Goal: Task Accomplishment & Management: Manage account settings

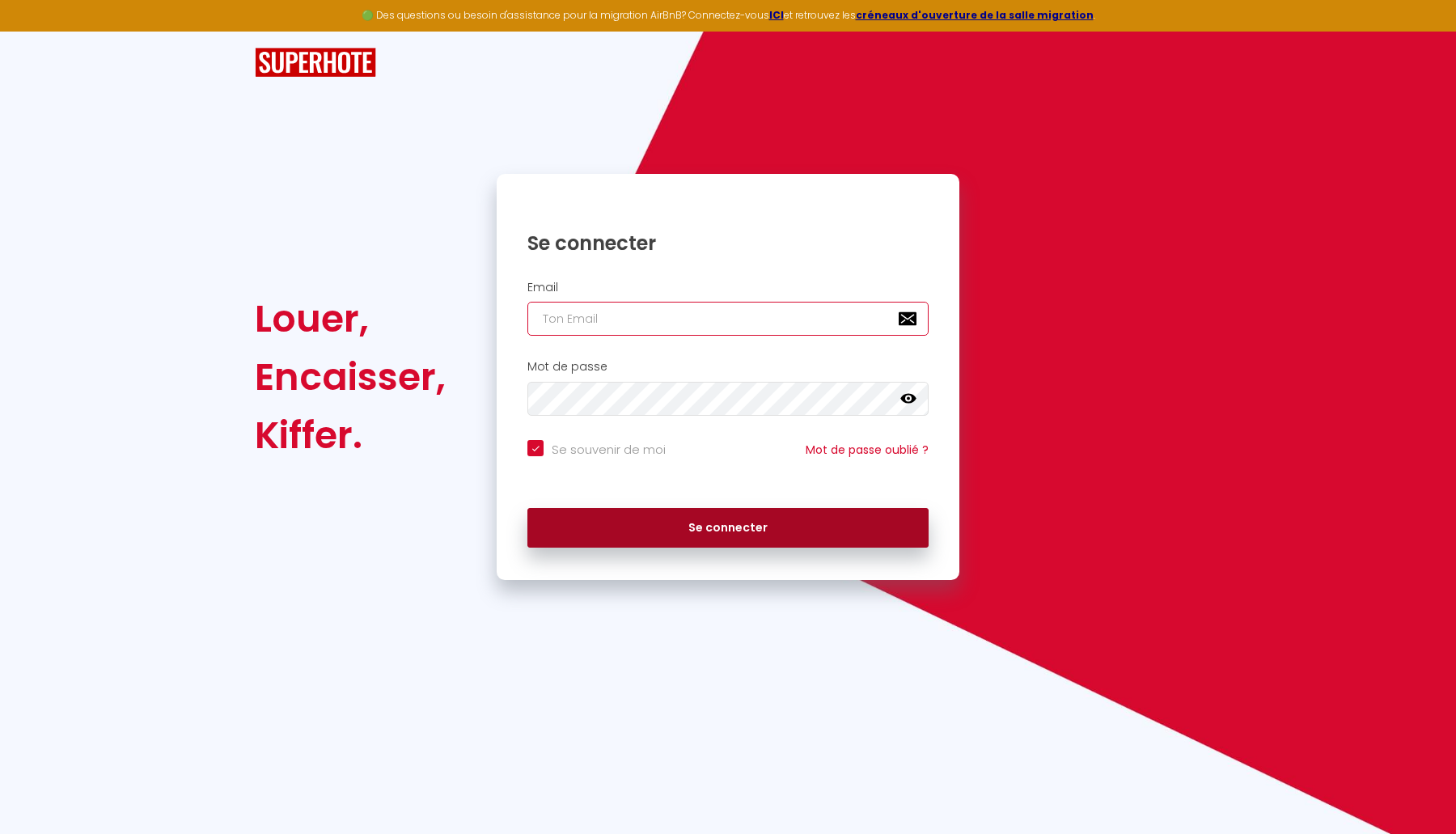
type input "[EMAIL_ADDRESS][DOMAIN_NAME]"
click at [723, 534] on button "Se connecter" at bounding box center [728, 528] width 402 height 40
checkbox input "true"
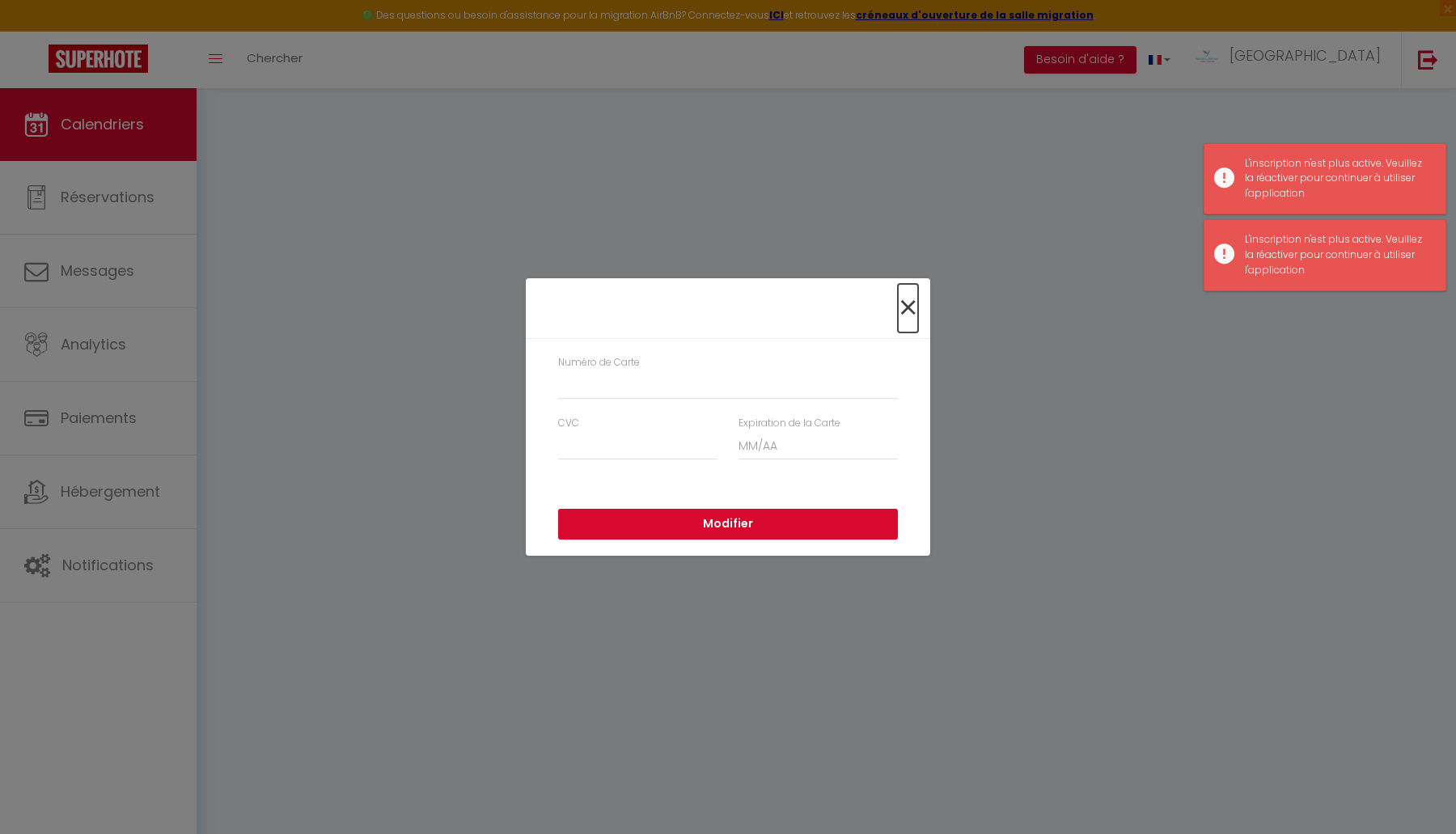
click at [909, 308] on span "×" at bounding box center [908, 308] width 20 height 49
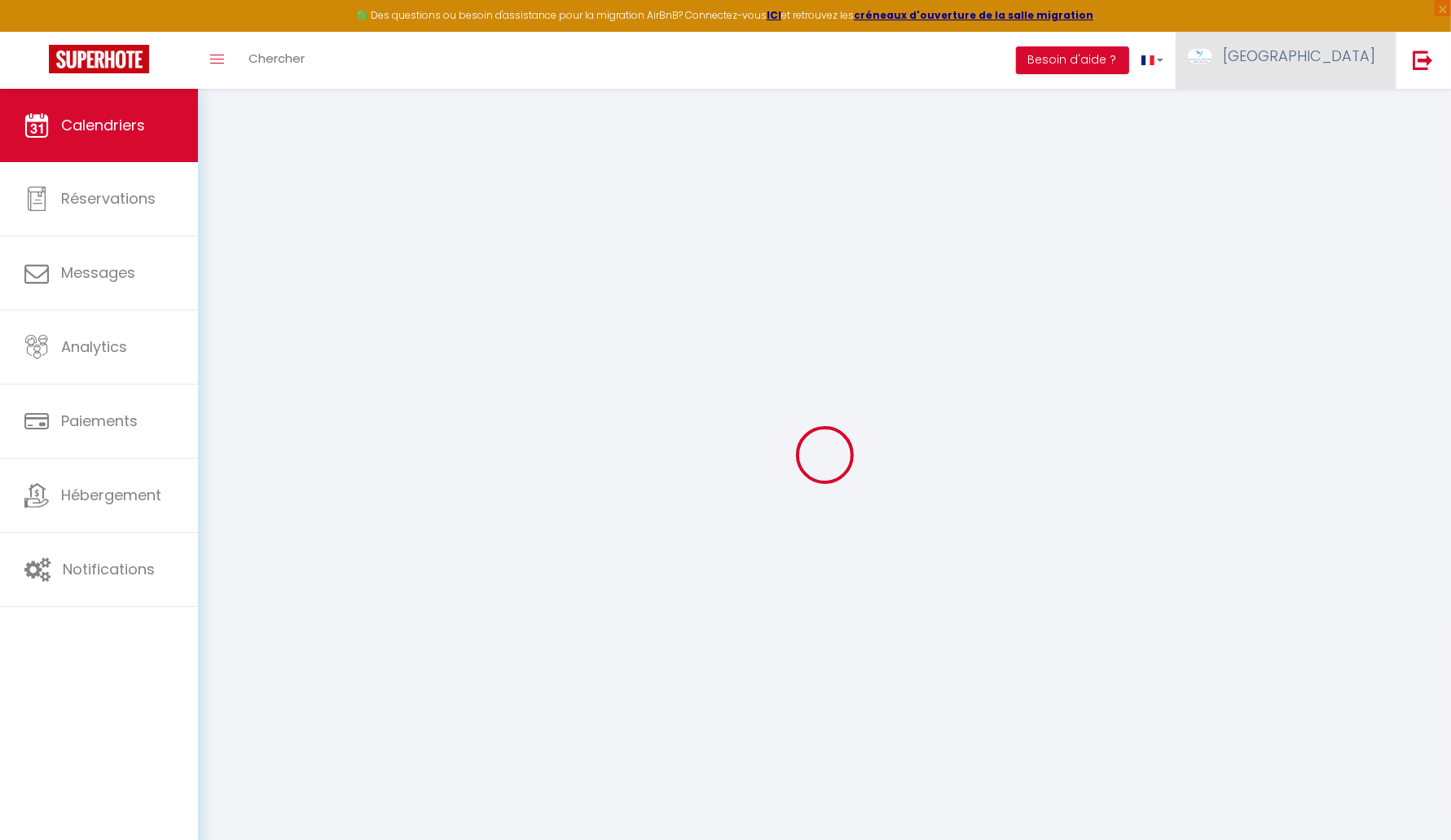
click at [1213, 64] on img at bounding box center [1201, 56] width 24 height 15
click at [1300, 116] on link "Paramètres" at bounding box center [1331, 113] width 121 height 28
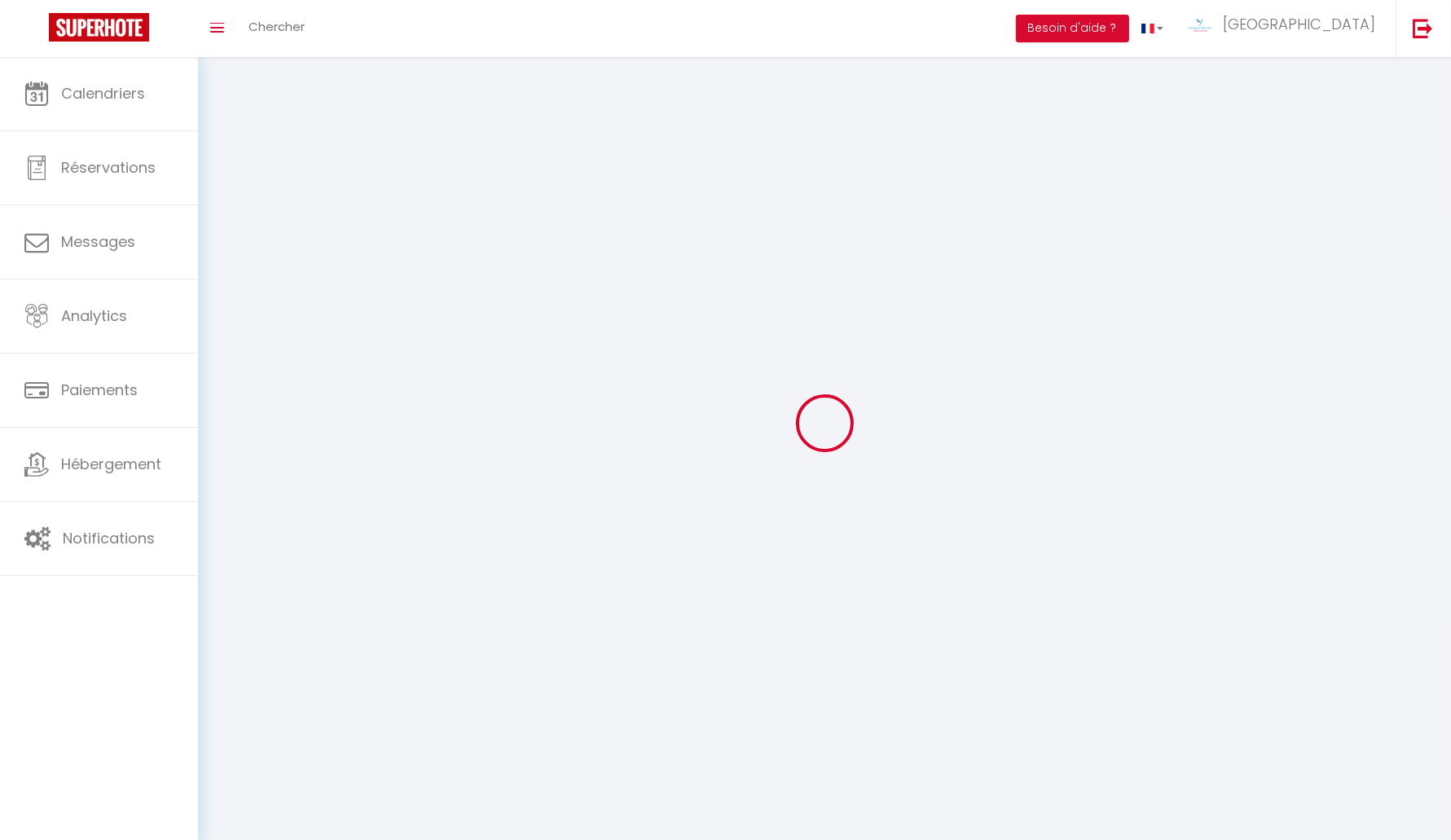
type input "[GEOGRAPHIC_DATA]"
type input "LAGUILLIER"
type input "0765197471"
type input "33 bis rue Jacques Brel"
type input "33910"
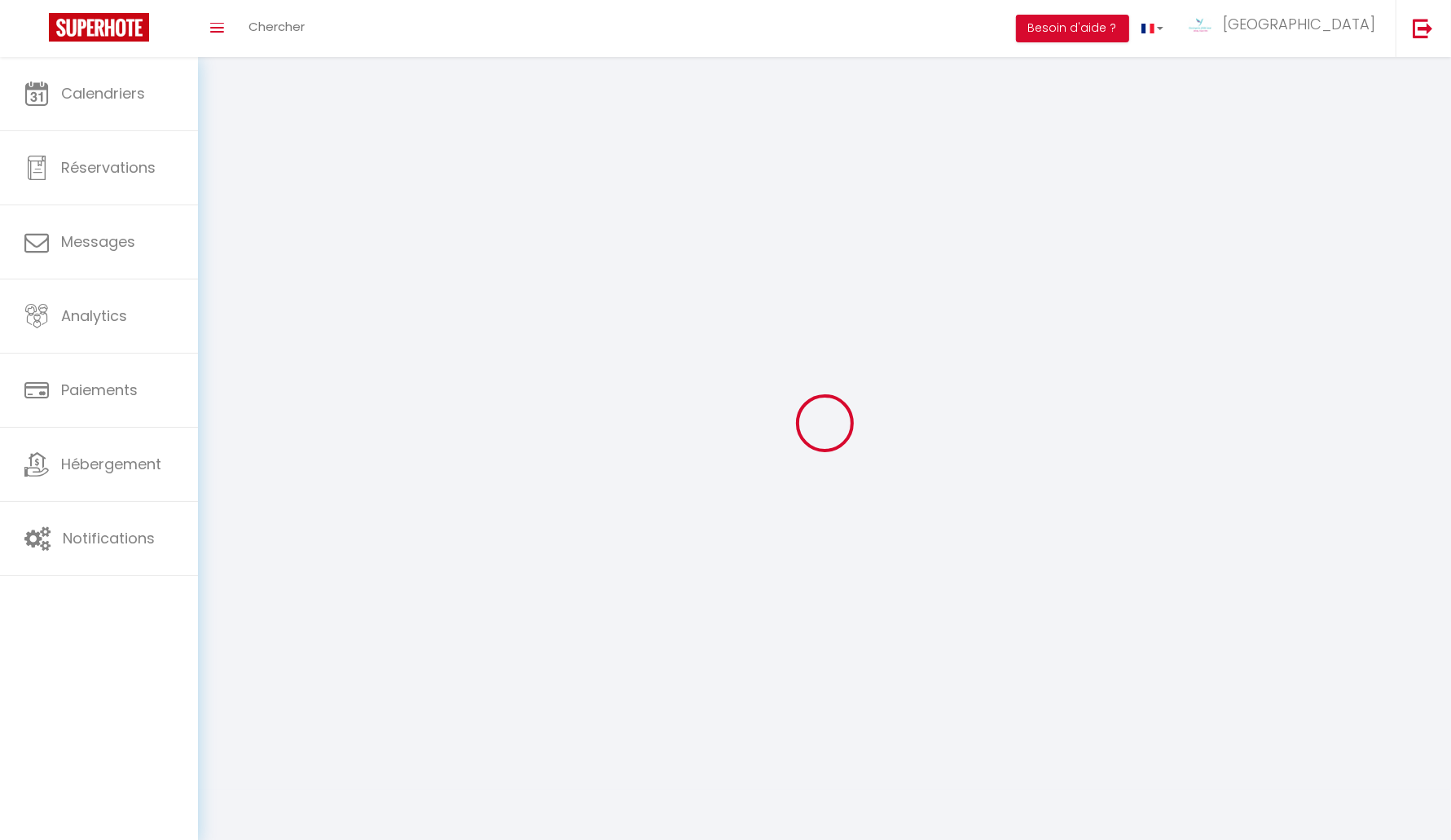
type input "Saint-Denis-De-pile"
type input "mEq4jxlDB61exkqqnKjIUsg1y"
type input "wb9zhU5zAHjbUgEMUUWqOhWIC"
select select "28"
select select "fr"
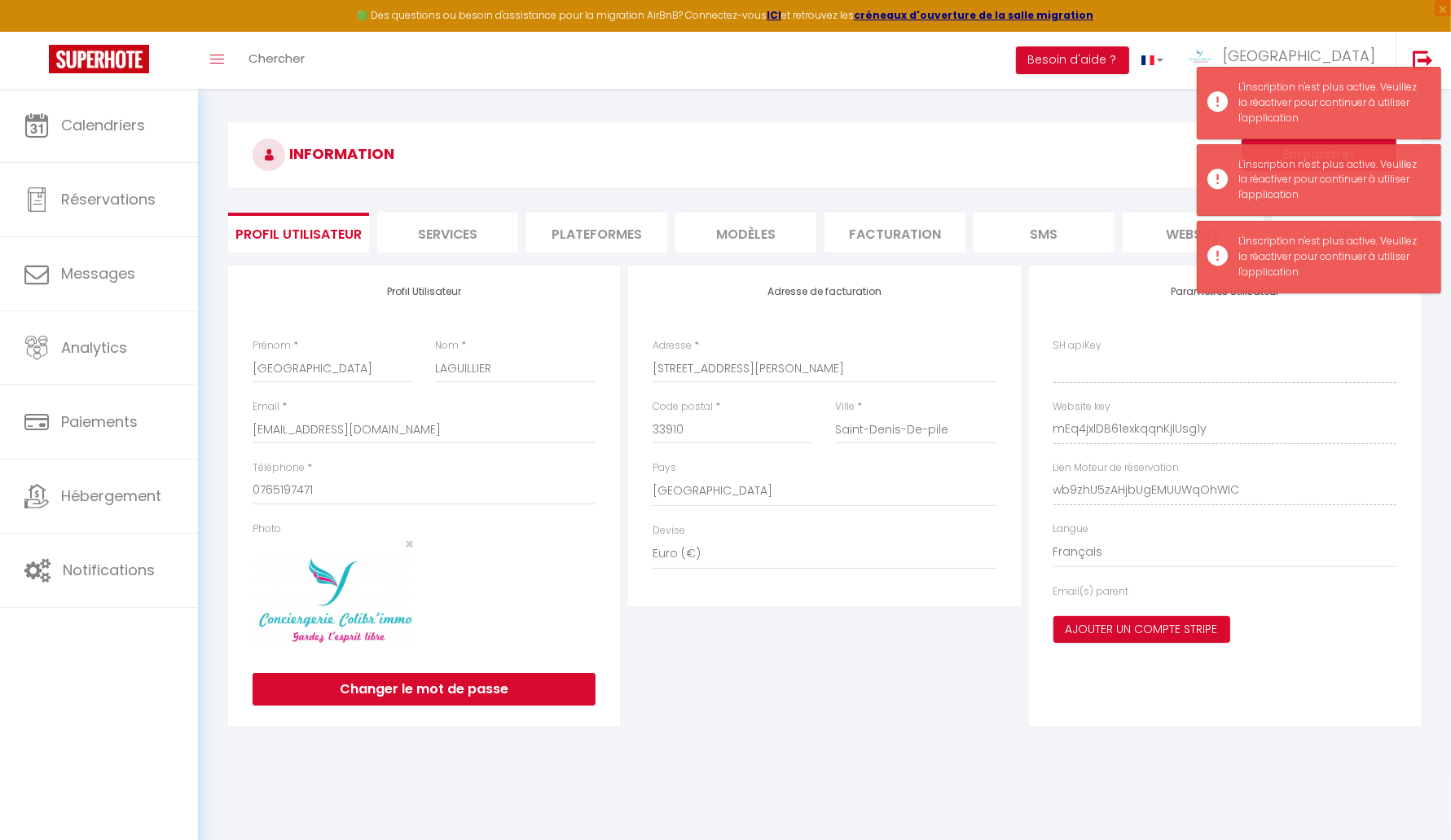
type input "mEq4jxlDB61exkqqnKjIUsg1y"
type input "wb9zhU5zAHjbUgEMUUWqOhWIC"
type input "https://app.superhote.com/#/get-available-rentals/wb9zhU5zAHjbUgEMUUWqOhWIC"
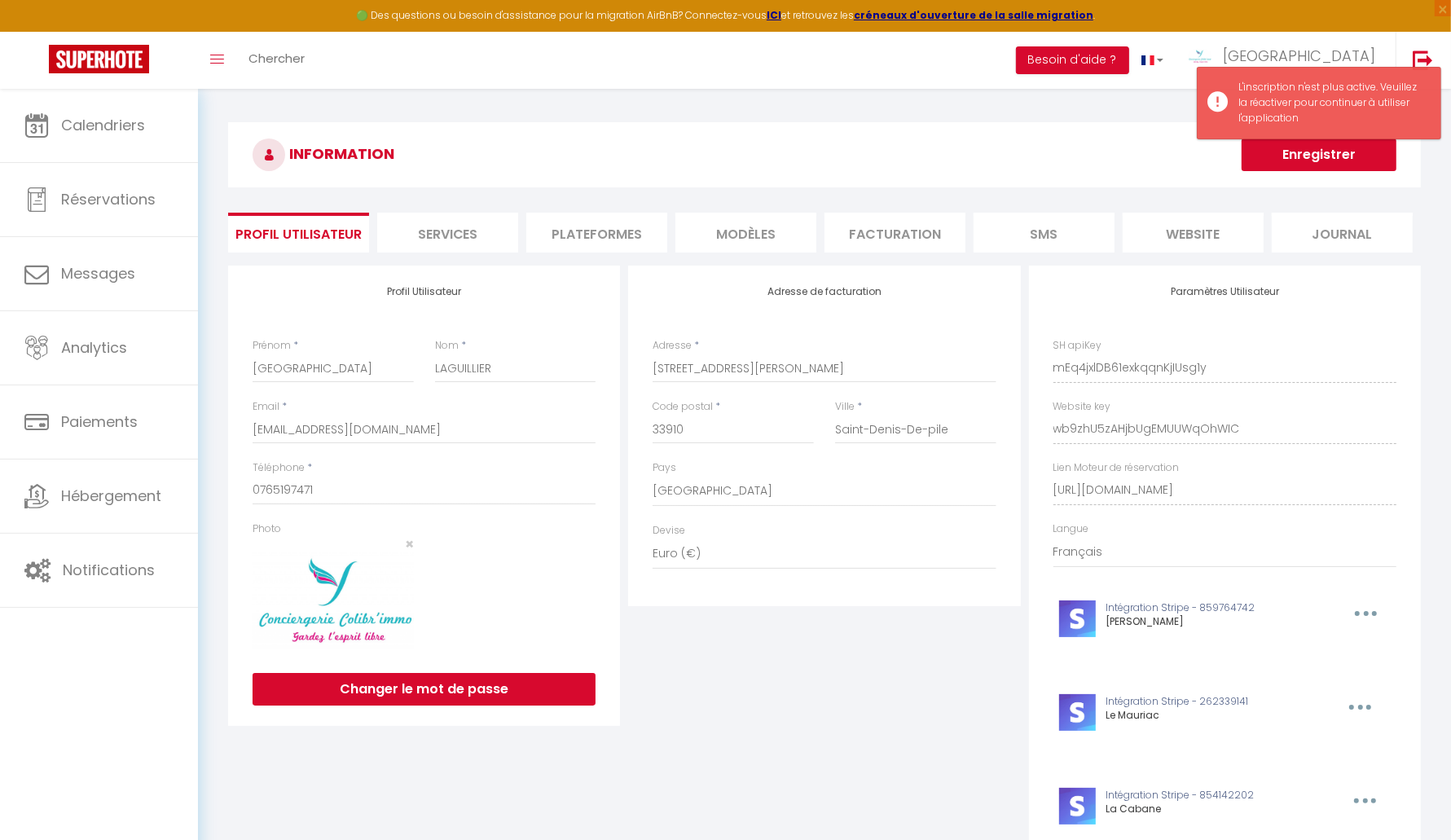
click at [895, 243] on li "Facturation" at bounding box center [895, 232] width 141 height 40
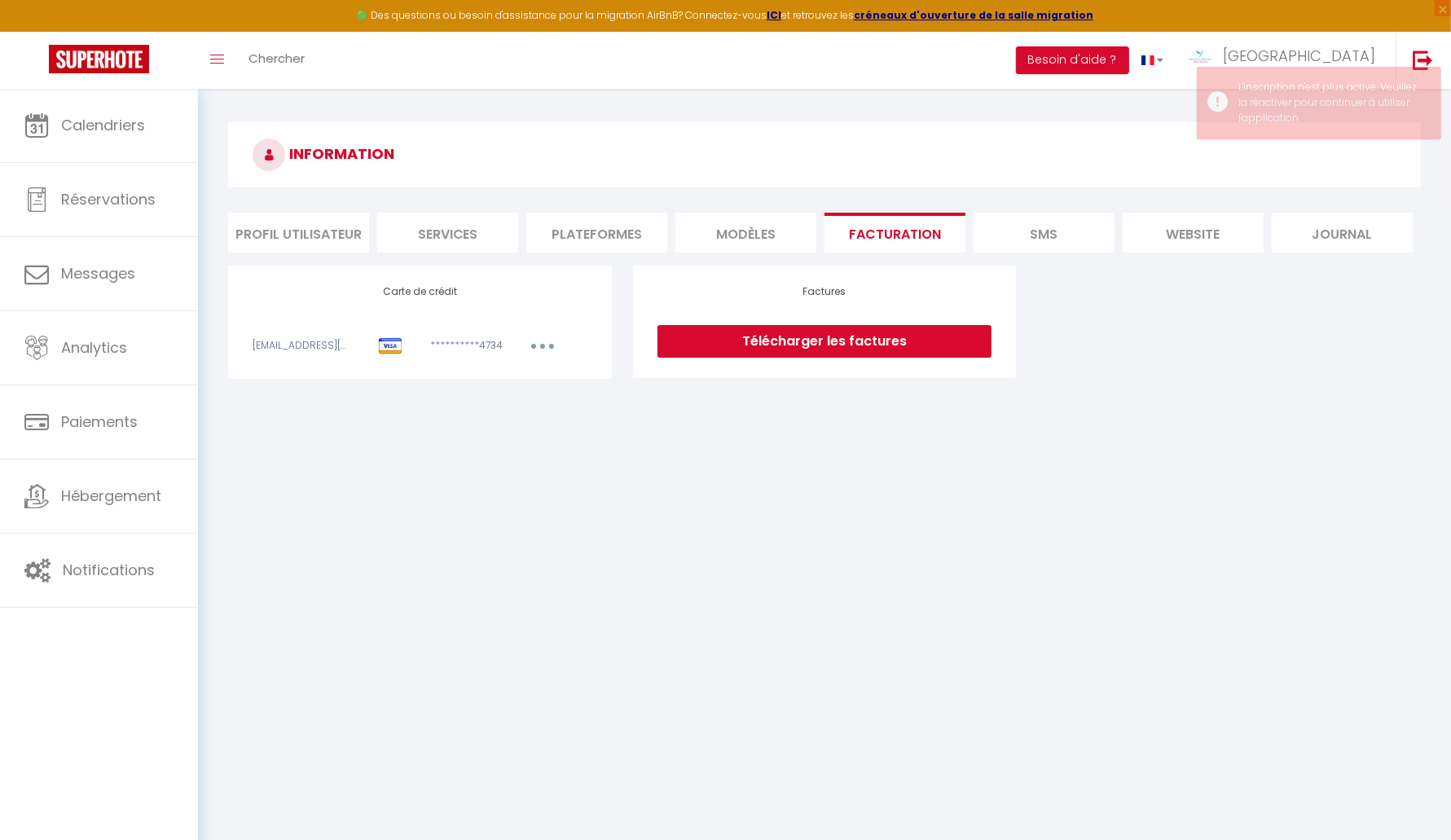
click at [538, 347] on button "button" at bounding box center [542, 348] width 46 height 20
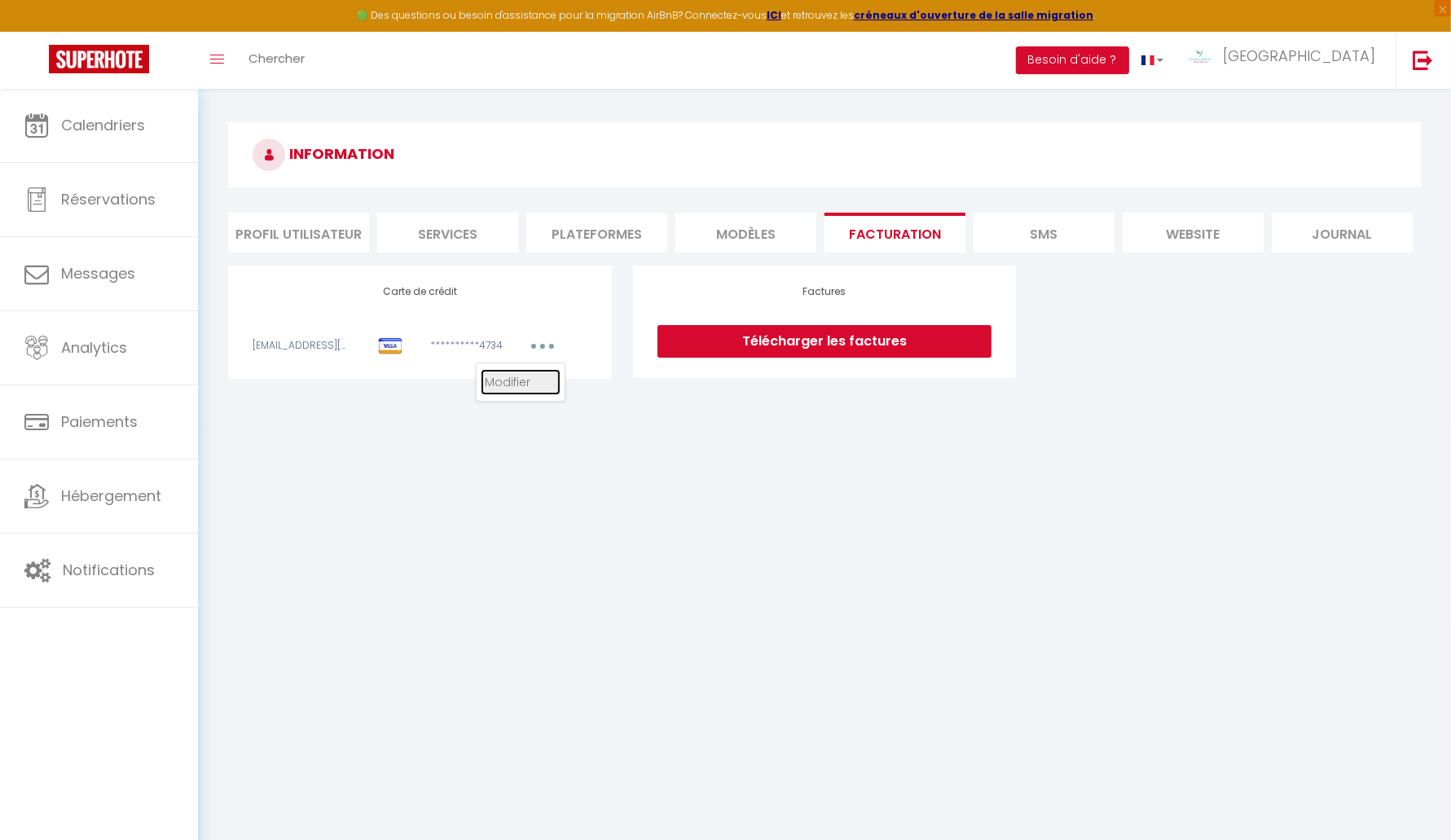
click at [499, 381] on link "Modifier" at bounding box center [520, 382] width 80 height 26
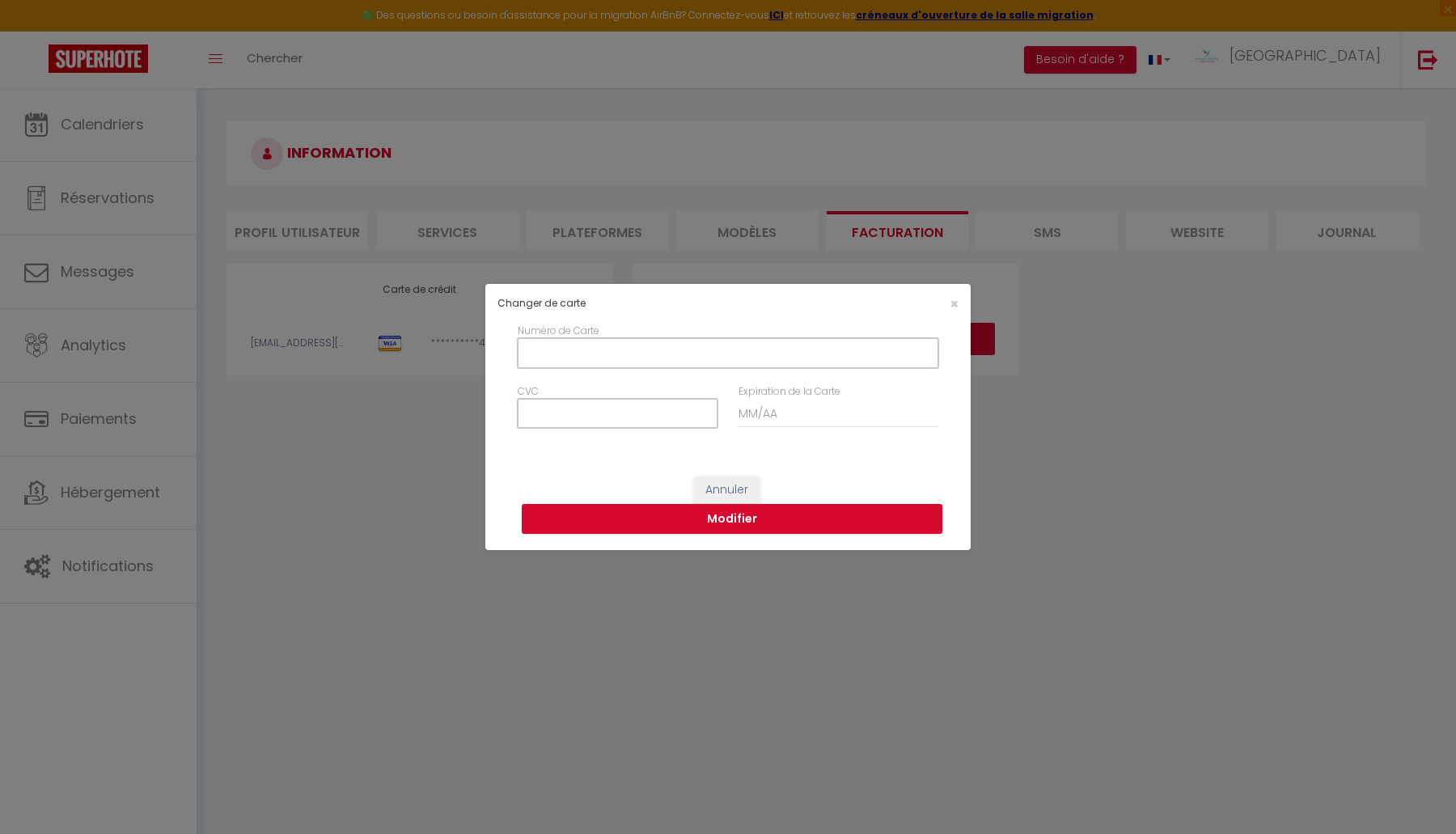
click at [580, 353] on input "Numéro de Carte" at bounding box center [728, 353] width 421 height 29
type input "5290970021521903"
type input "703"
type input "12/2029"
click at [718, 519] on button "Modifier" at bounding box center [732, 519] width 421 height 31
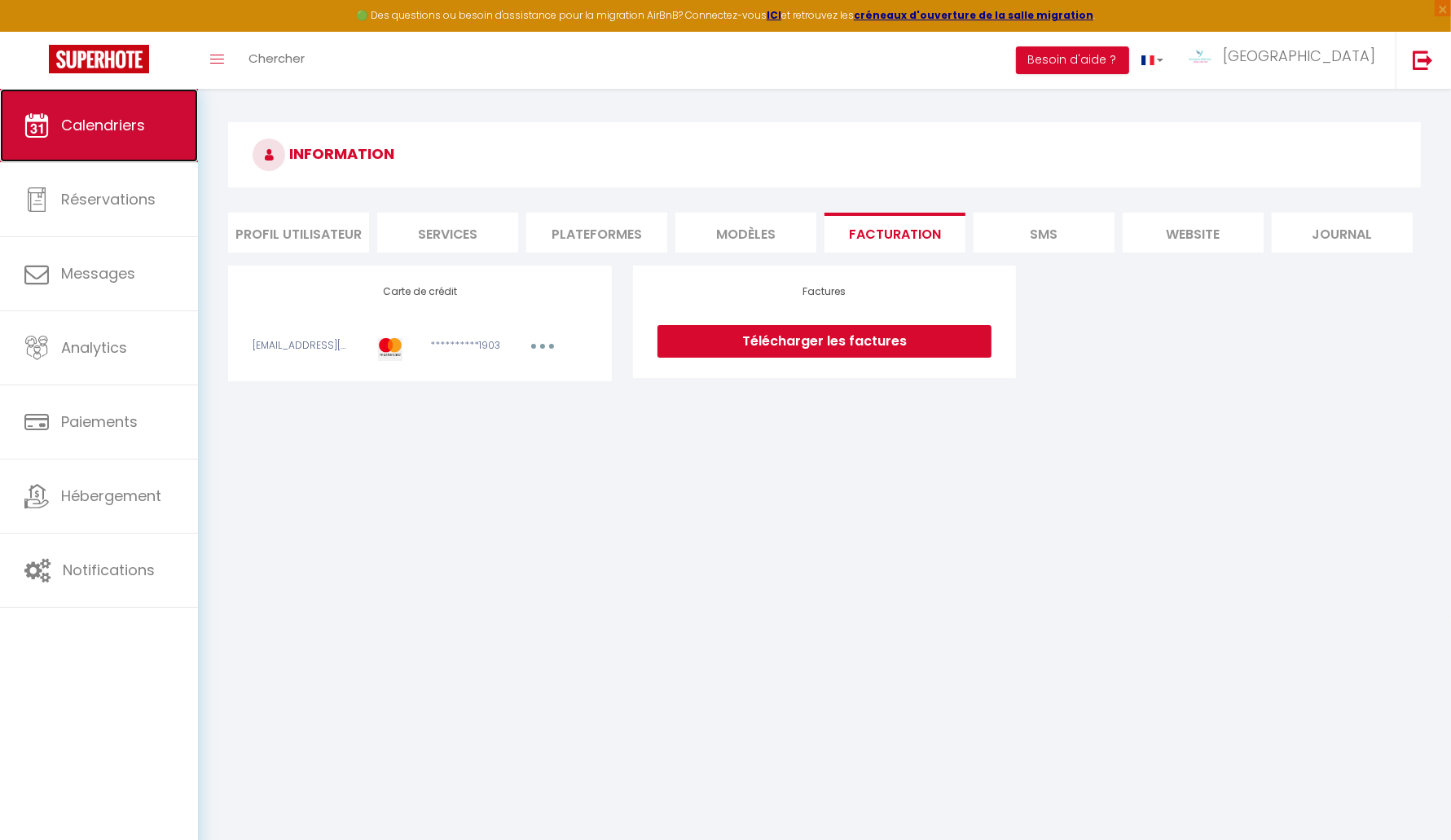
click at [111, 139] on link "Calendriers" at bounding box center [99, 126] width 198 height 73
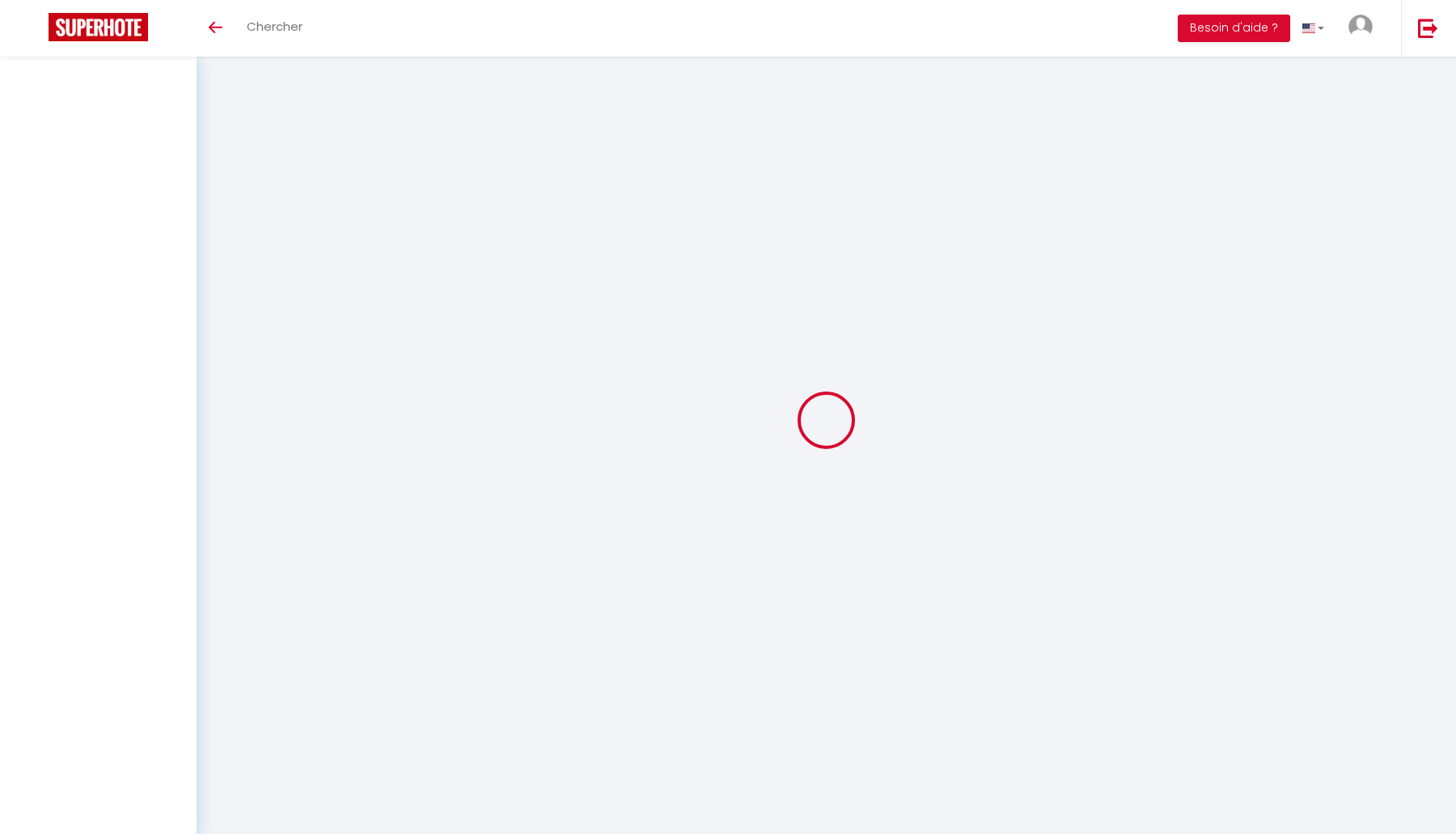
select select
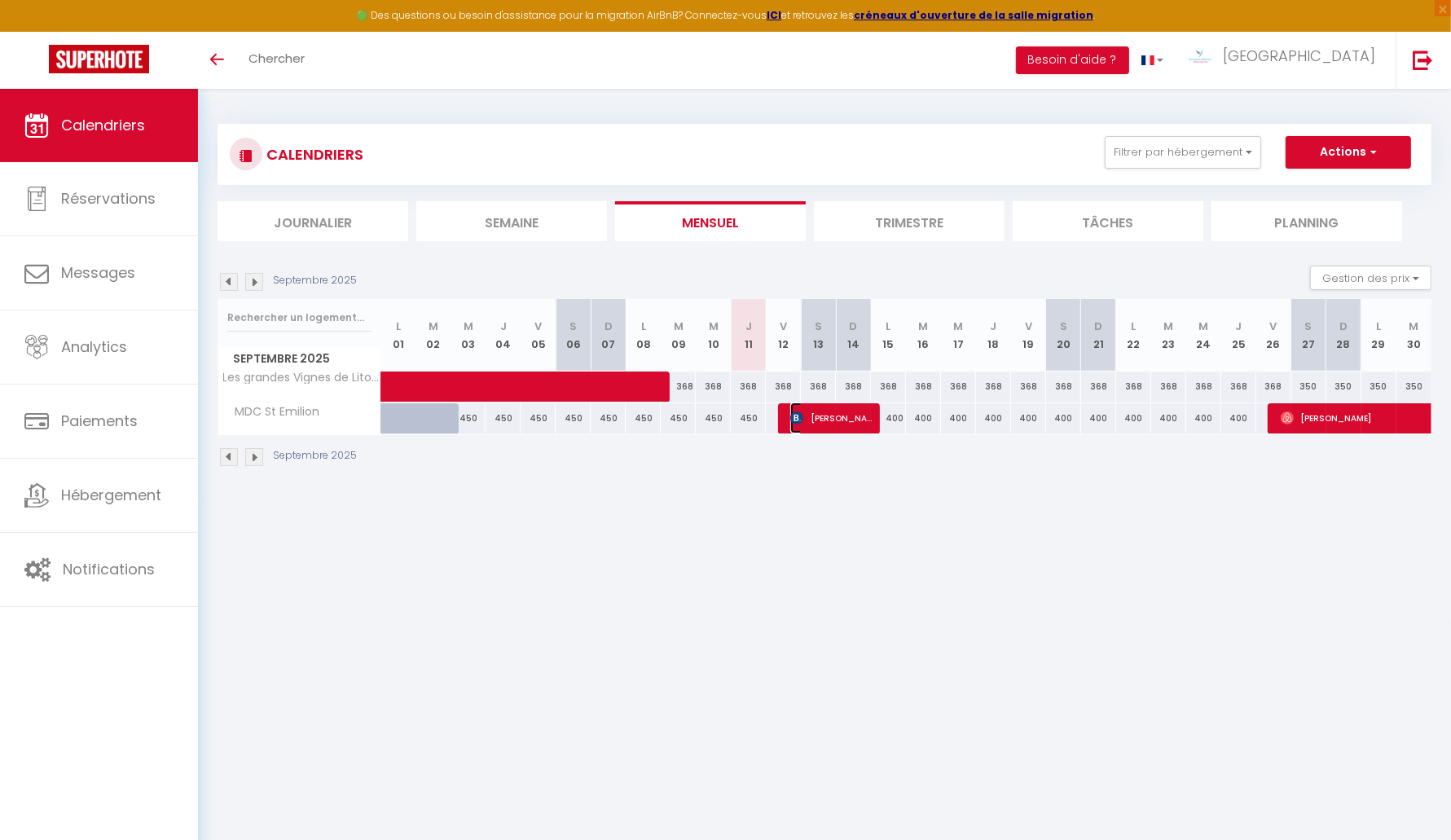
click at [811, 416] on span "[PERSON_NAME]" at bounding box center [832, 418] width 84 height 31
select select "OK"
select select "KO"
select select "0"
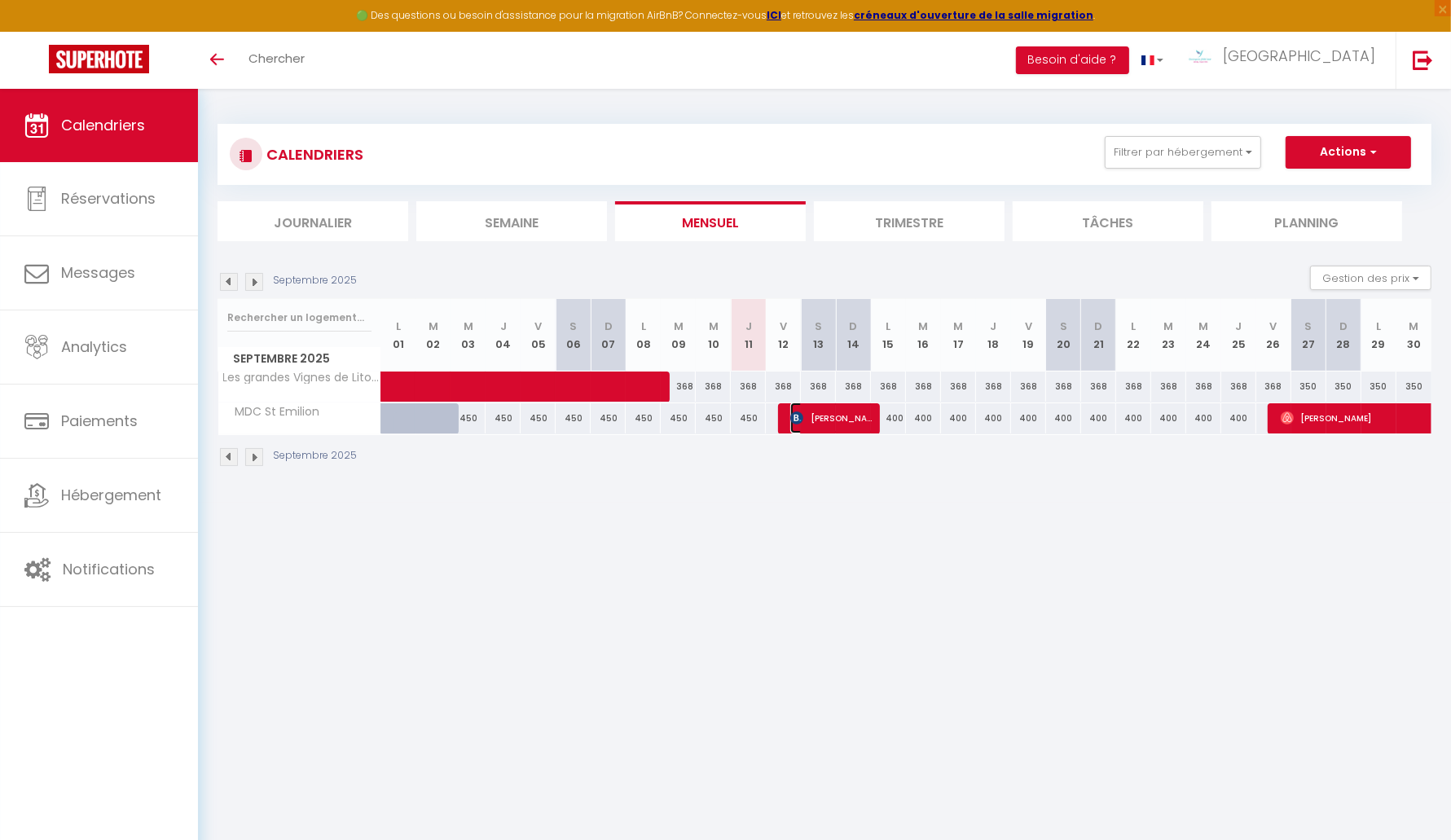
select select "1"
select select
